Goal: Transaction & Acquisition: Register for event/course

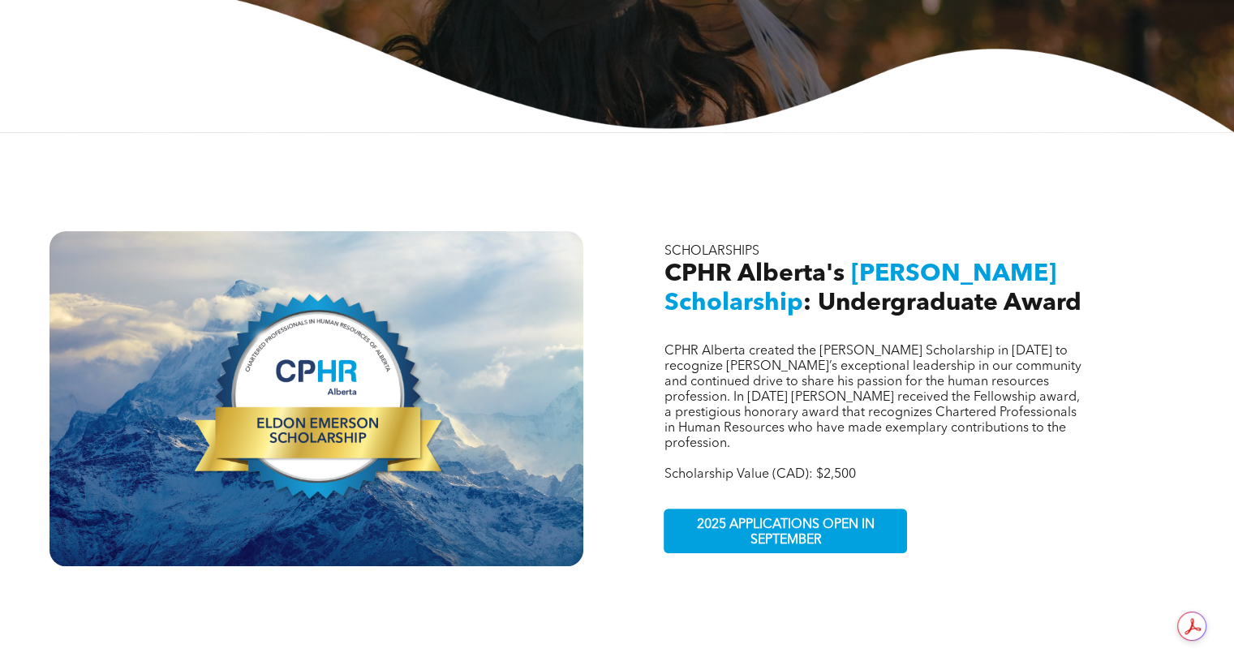
scroll to position [487, 0]
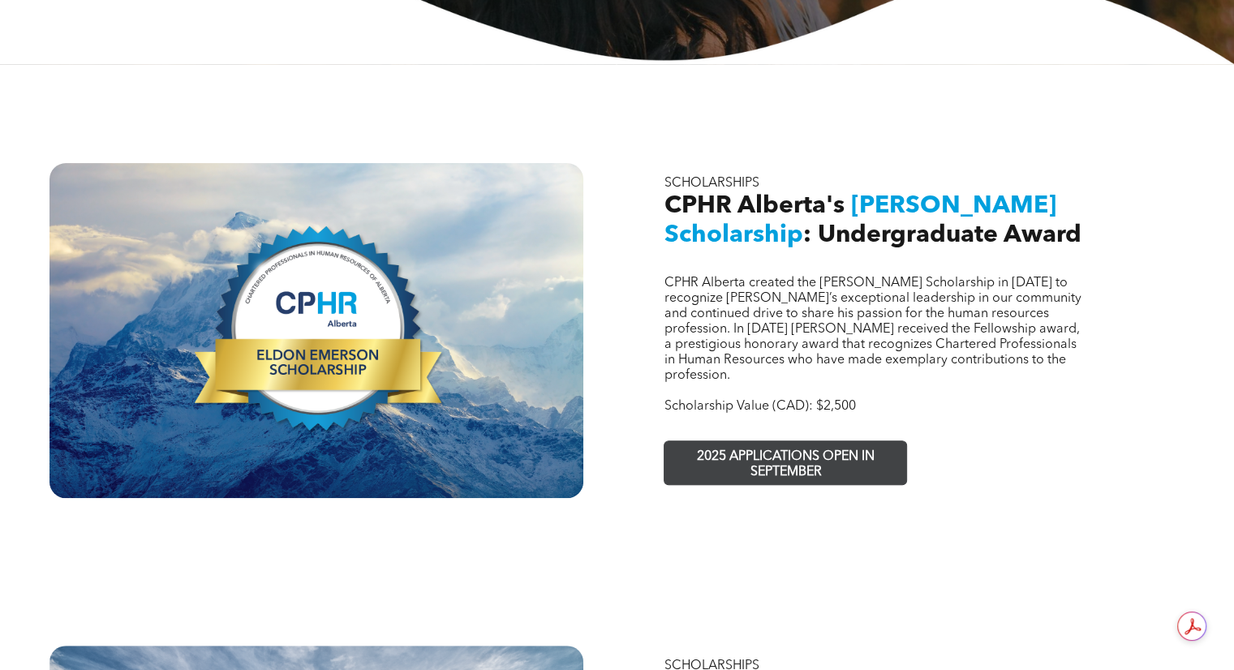
click at [770, 441] on span "2025 APPLICATIONS OPEN IN SEPTEMBER" at bounding box center [785, 464] width 237 height 47
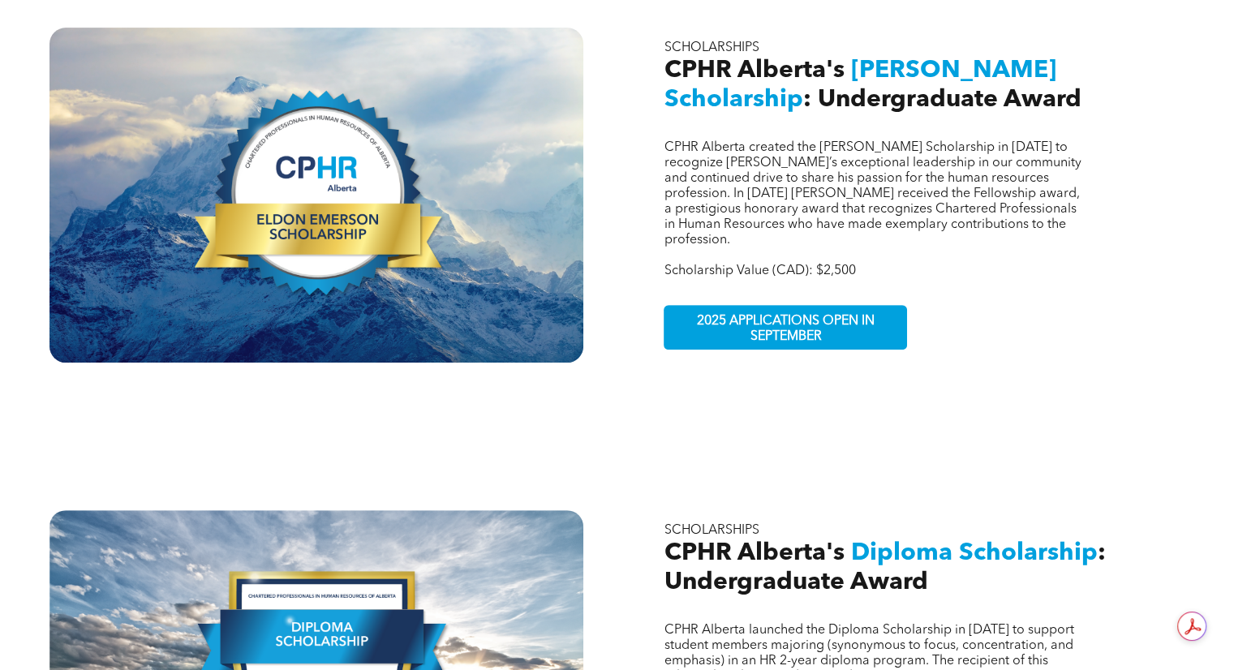
scroll to position [811, 0]
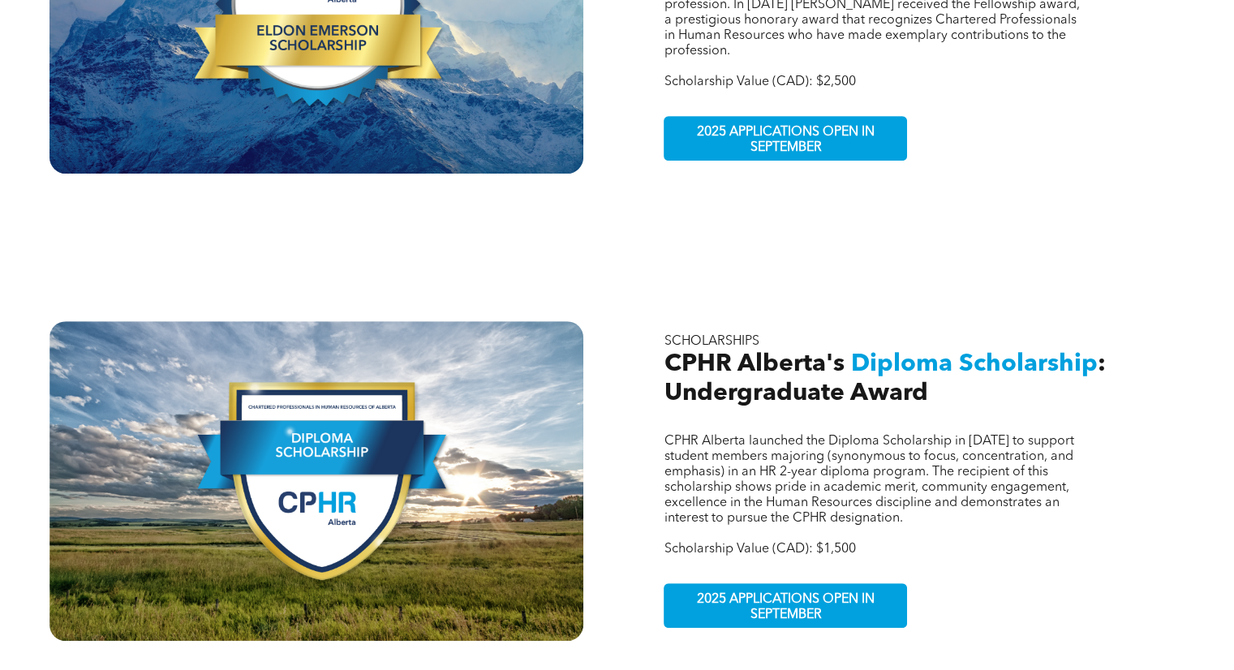
click at [357, 53] on div at bounding box center [316, 6] width 534 height 335
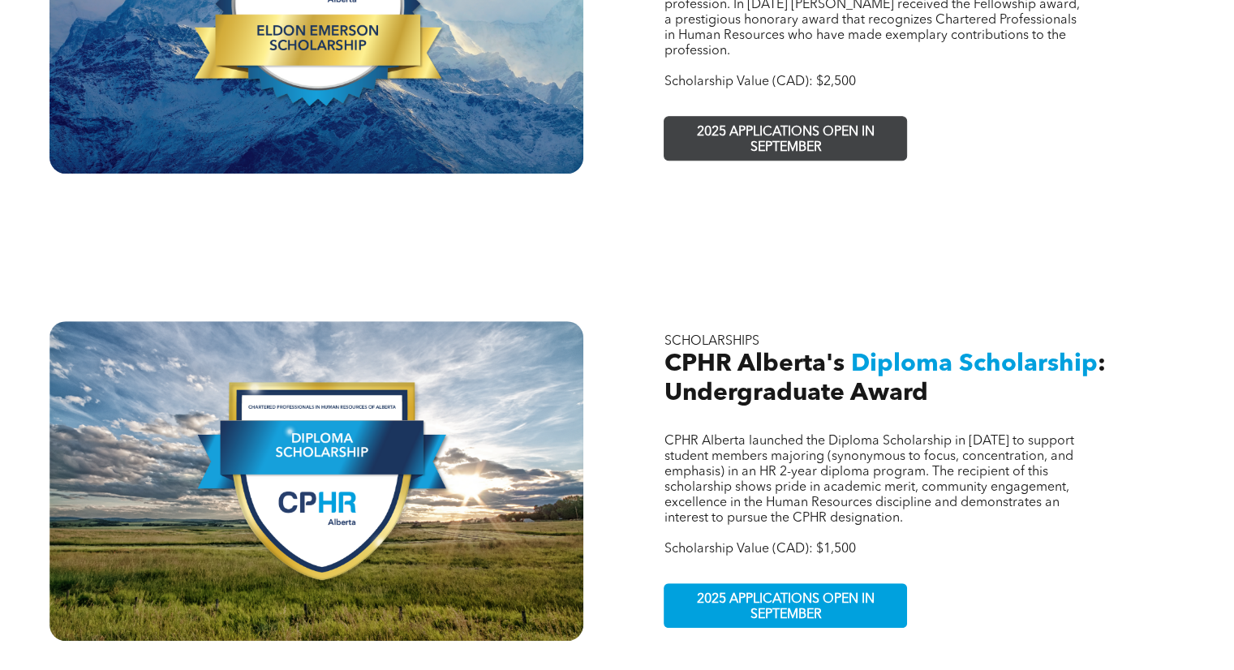
click at [826, 119] on span "2025 APPLICATIONS OPEN IN SEPTEMBER" at bounding box center [785, 140] width 237 height 47
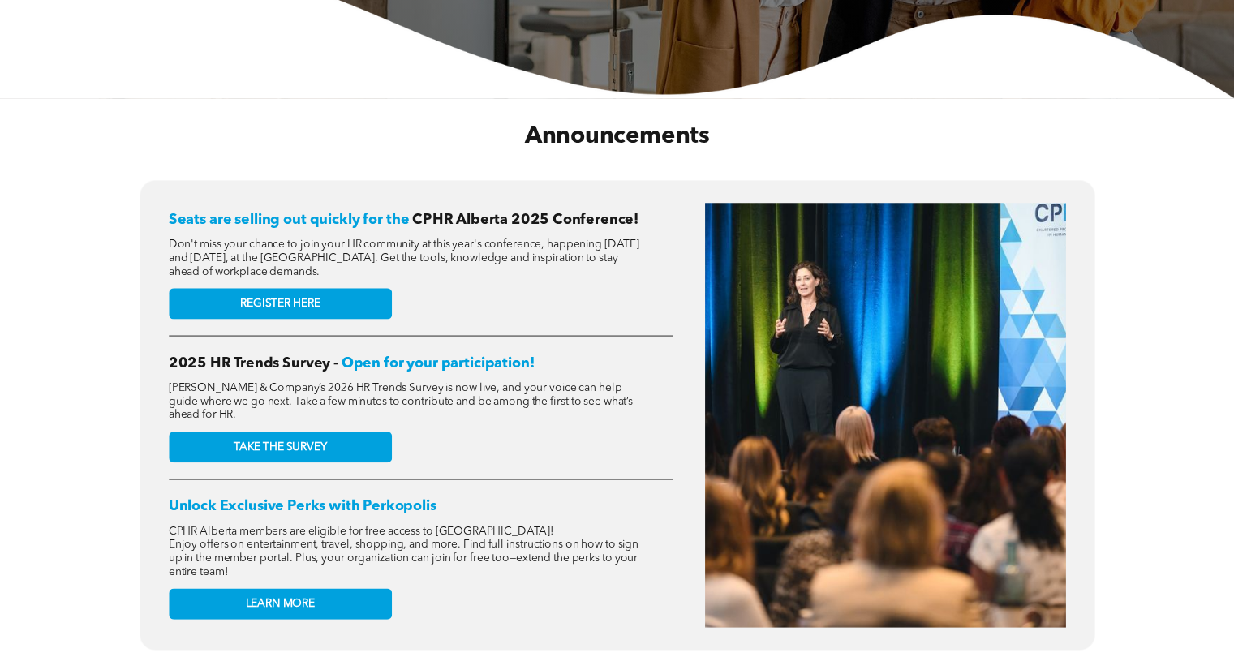
scroll to position [649, 0]
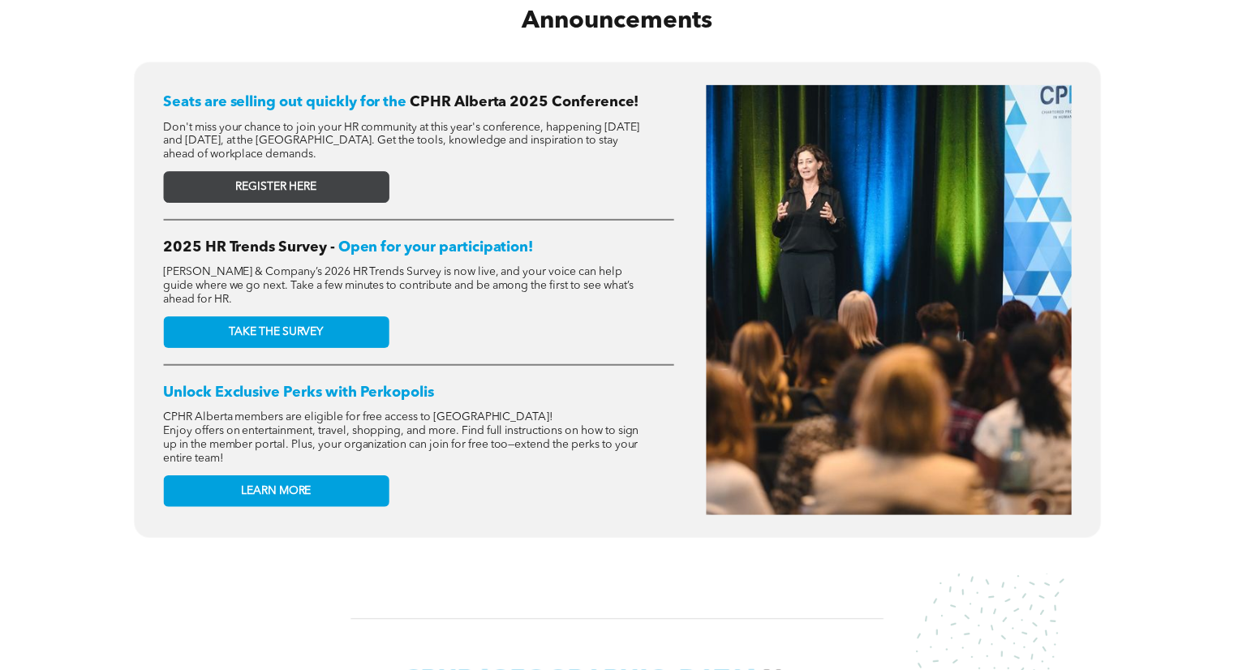
click at [258, 184] on span "REGISTER HERE" at bounding box center [275, 187] width 80 height 14
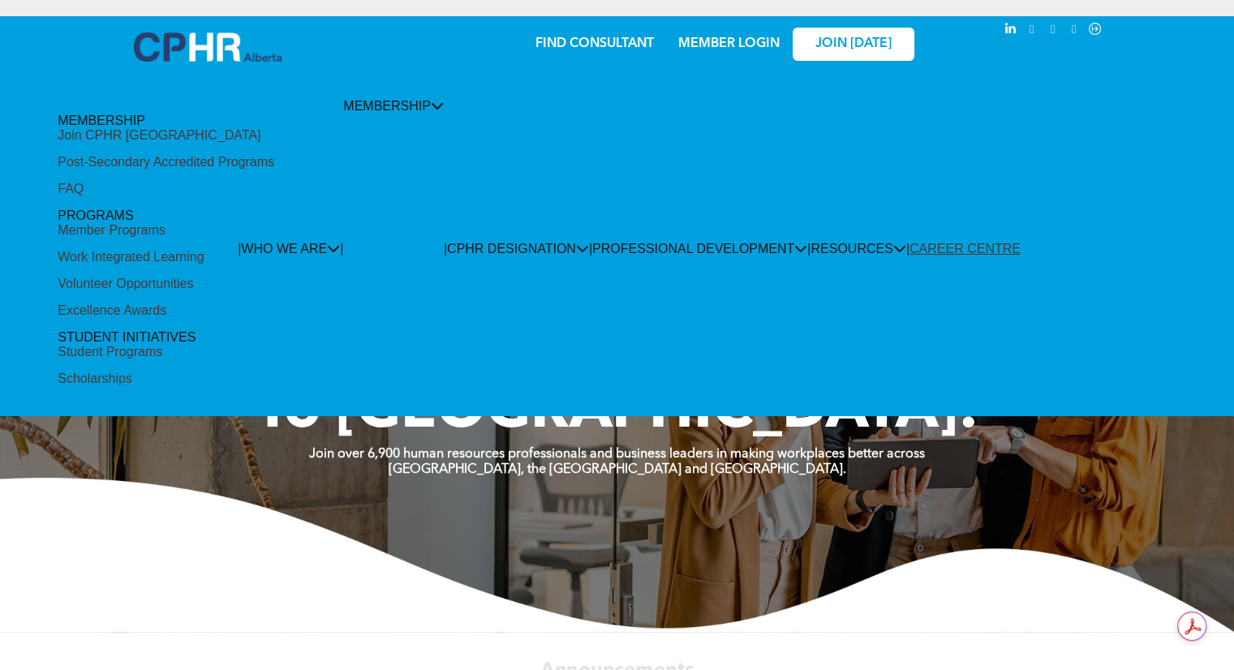
click at [132, 372] on div "Scholarships" at bounding box center [95, 379] width 75 height 15
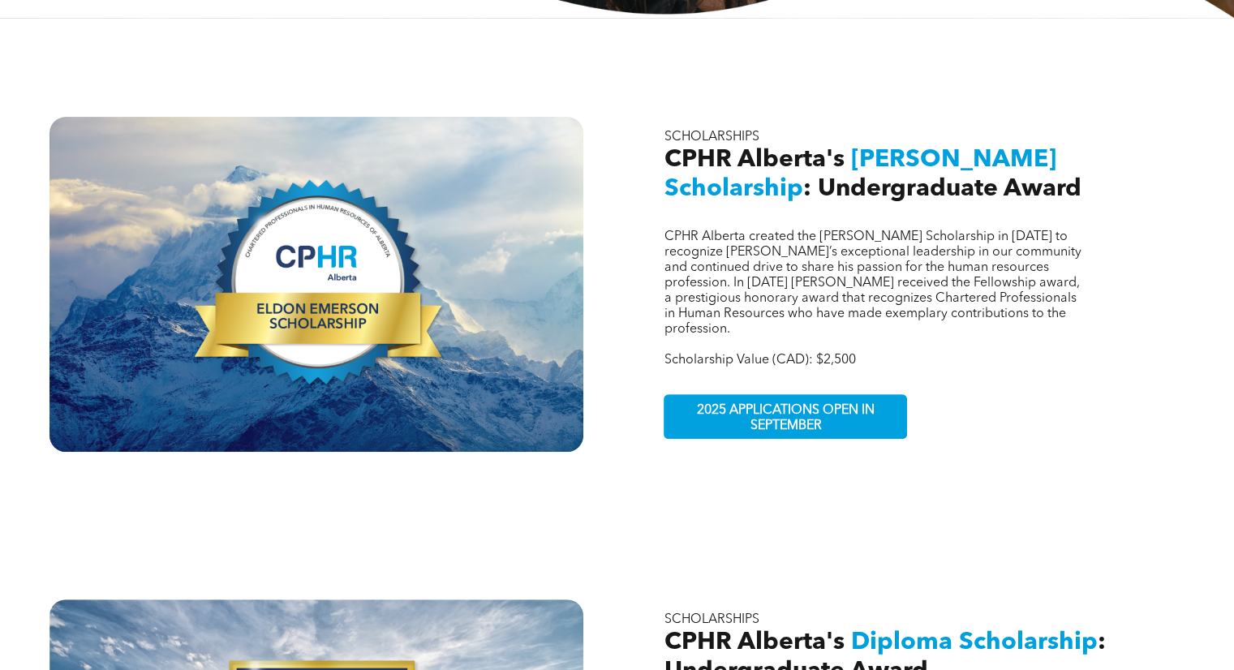
scroll to position [568, 0]
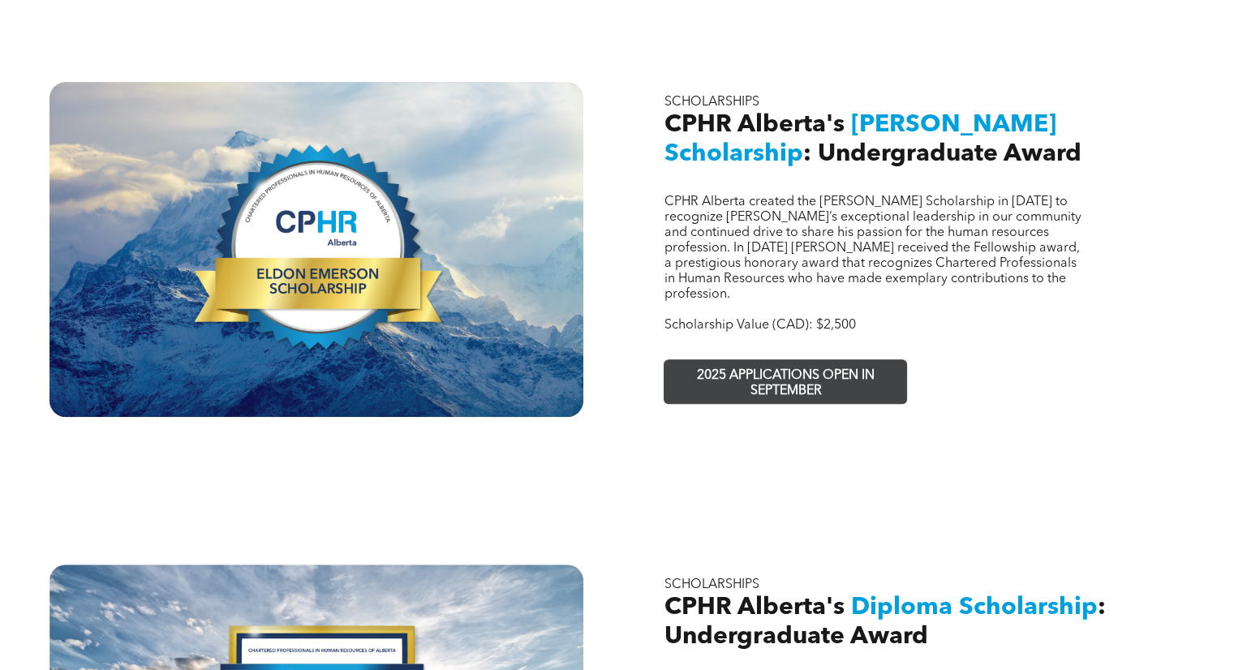
click at [870, 360] on span "2025 APPLICATIONS OPEN IN SEPTEMBER" at bounding box center [785, 383] width 237 height 47
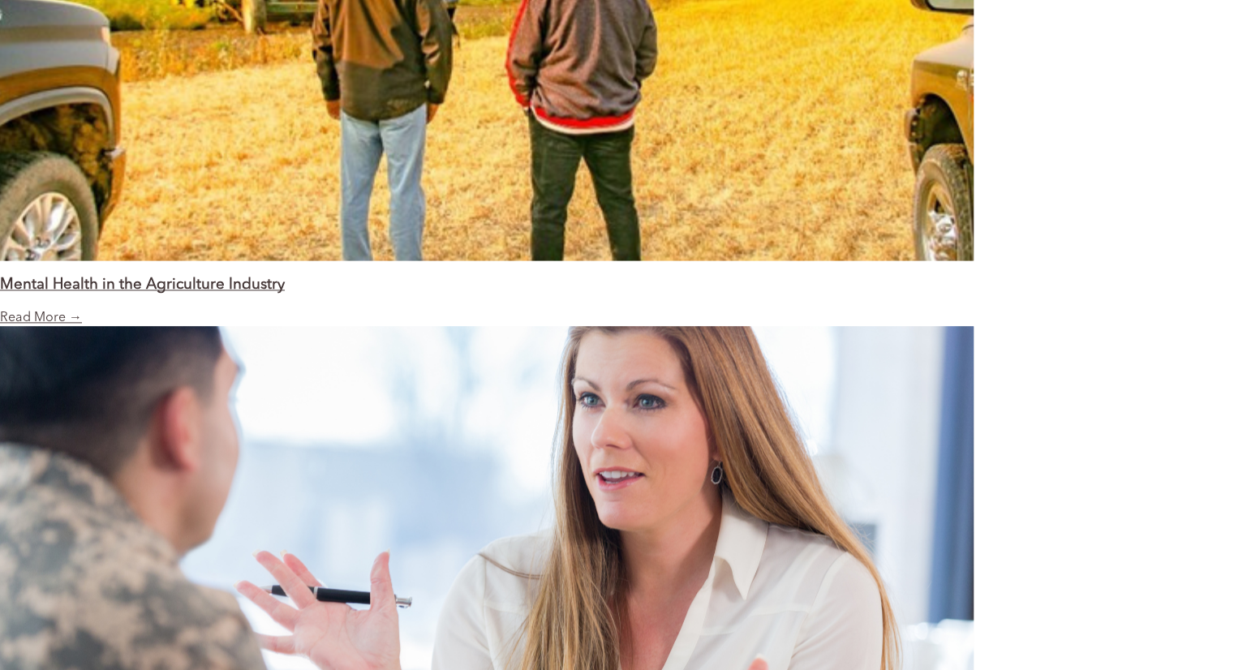
scroll to position [1947, 0]
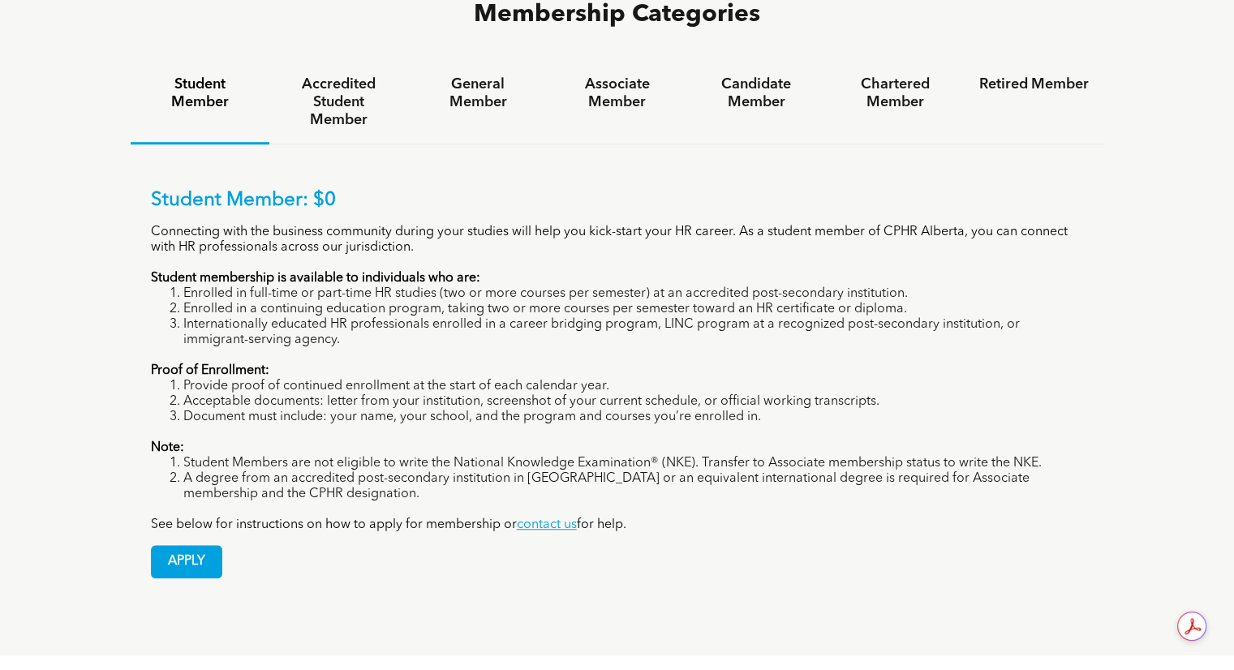
scroll to position [1136, 0]
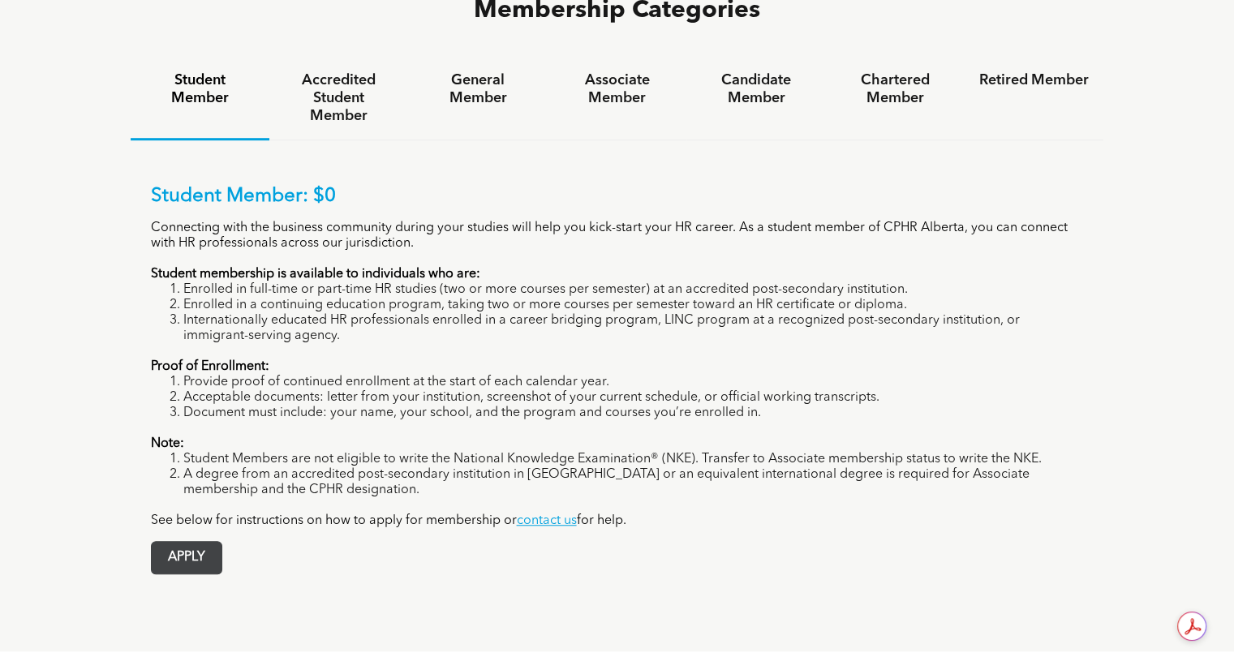
click at [175, 542] on span "APPLY" at bounding box center [187, 558] width 70 height 32
